Goal: Find specific page/section: Find specific page/section

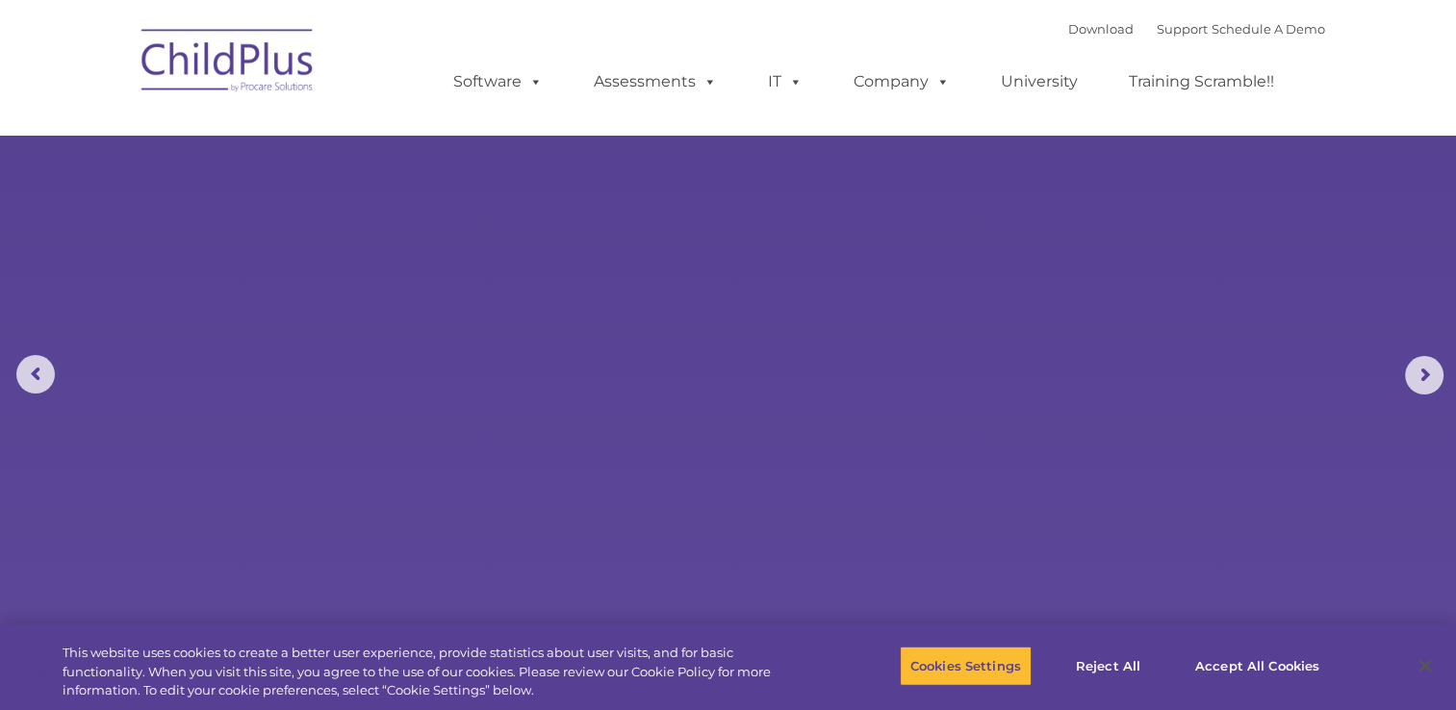
select select "MEDIUM"
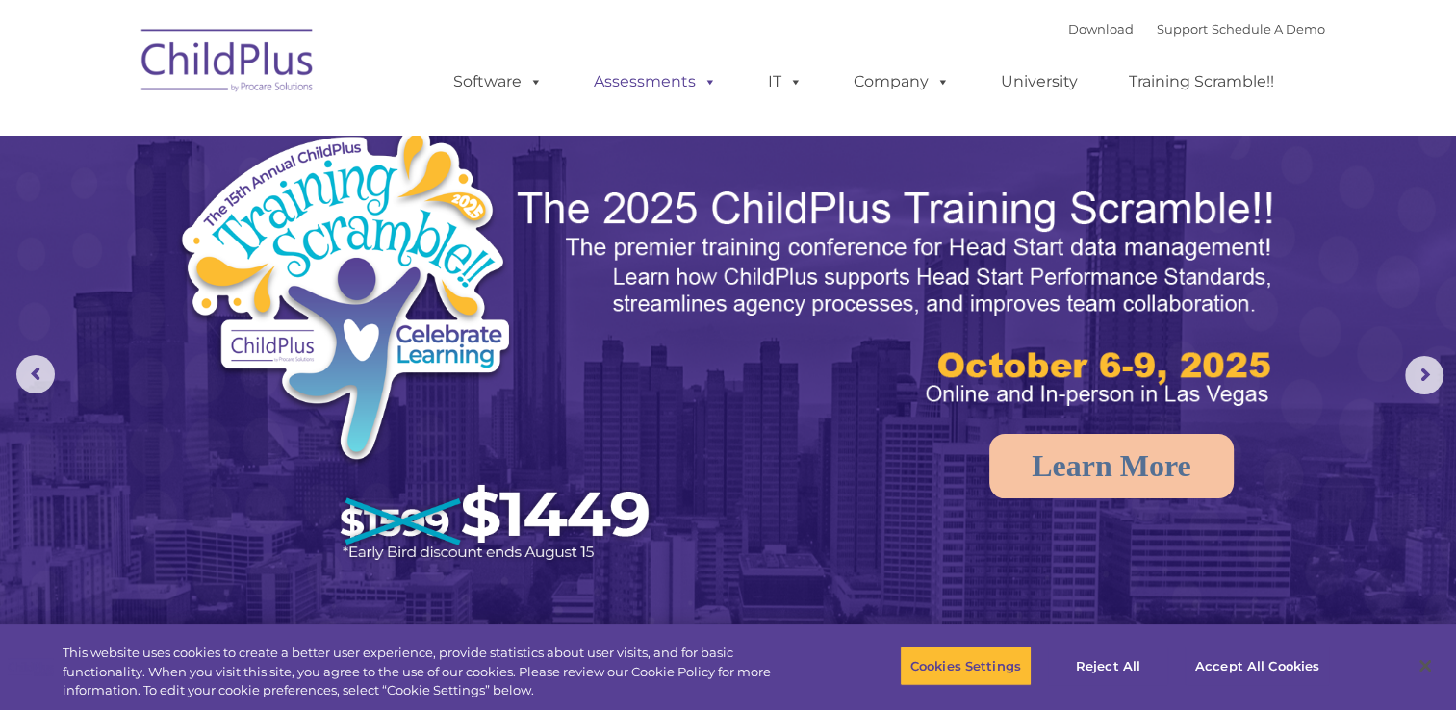
click at [650, 75] on link "Assessments" at bounding box center [655, 82] width 162 height 38
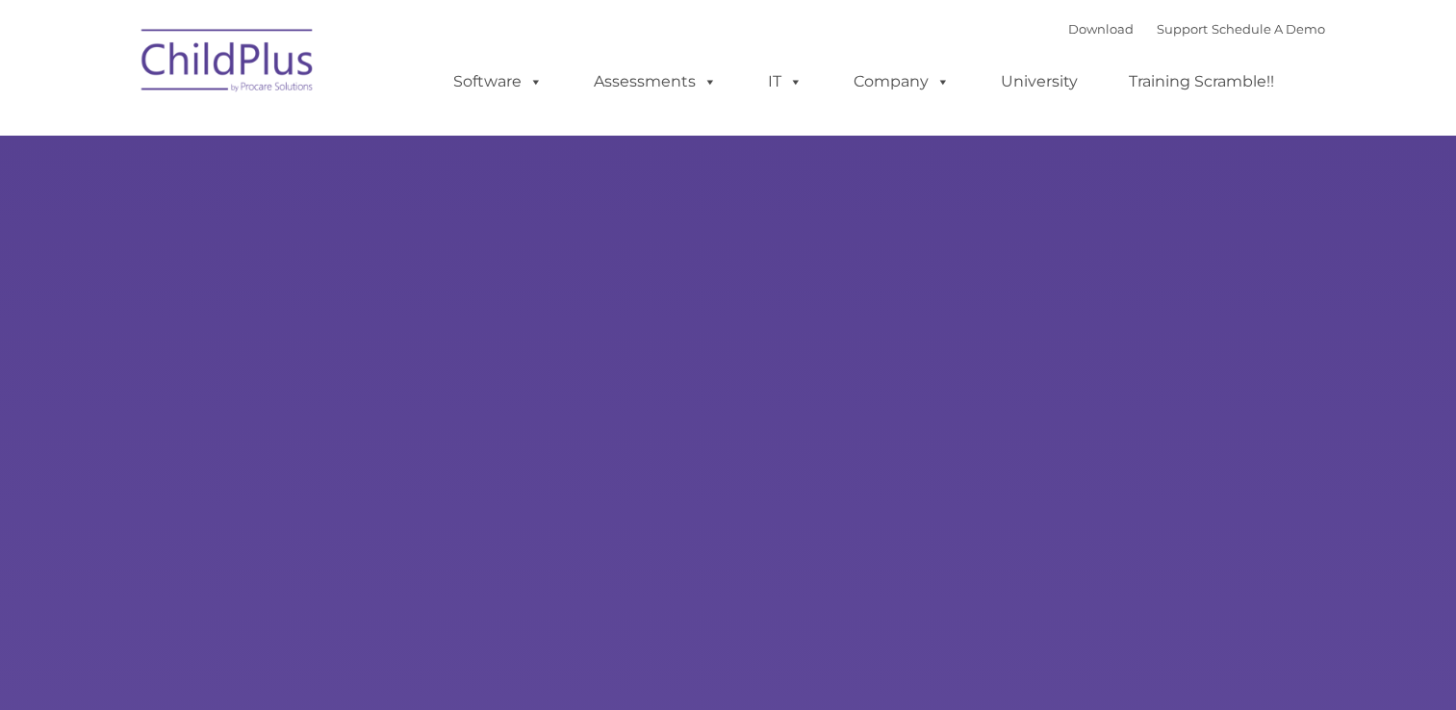
type input ""
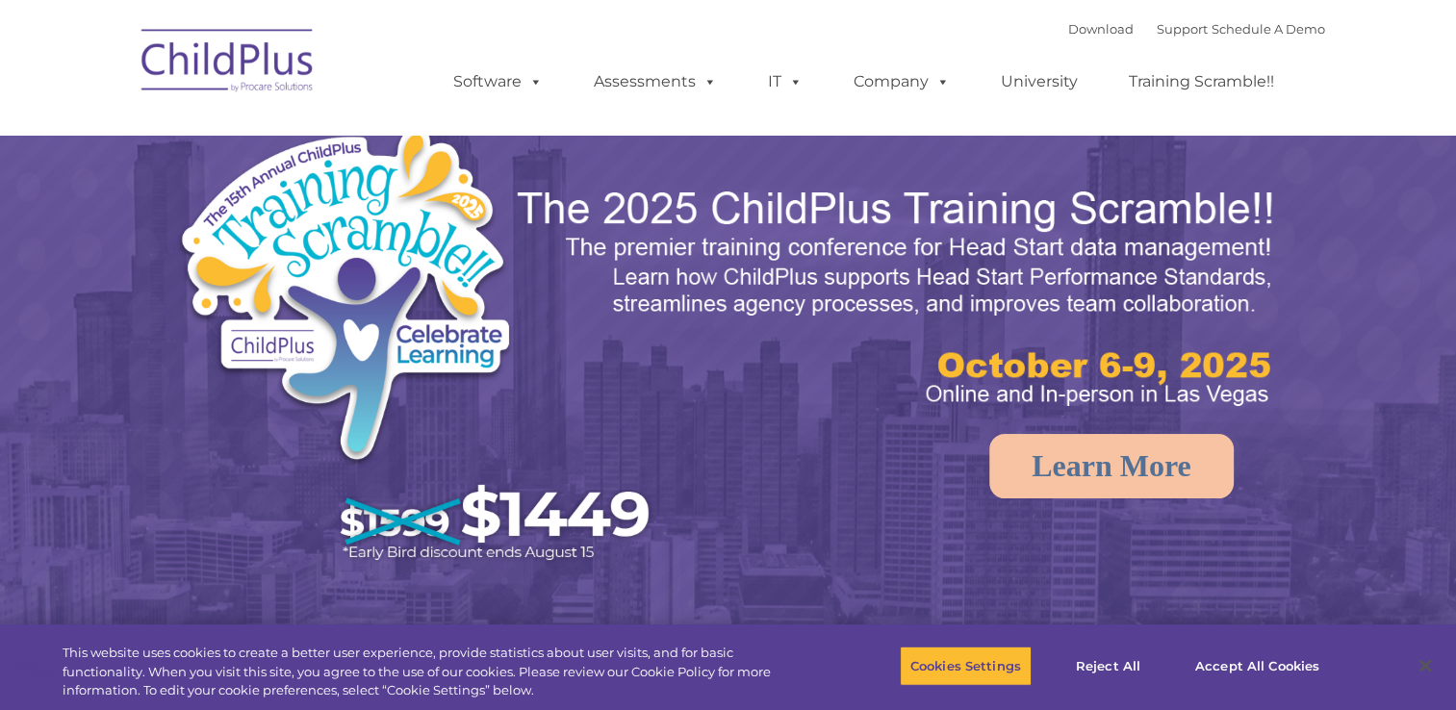
select select "MEDIUM"
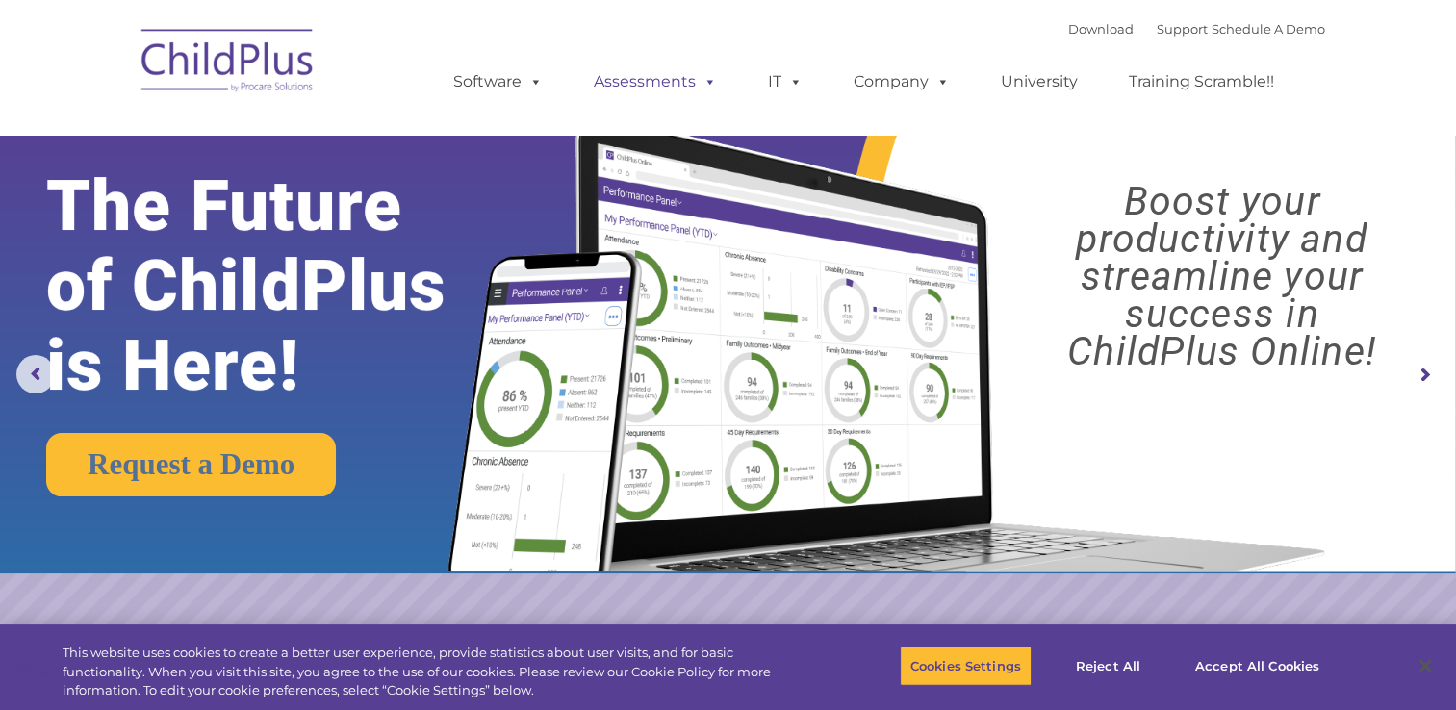
click at [628, 74] on link "Assessments" at bounding box center [655, 82] width 162 height 38
